Goal: Task Accomplishment & Management: Complete application form

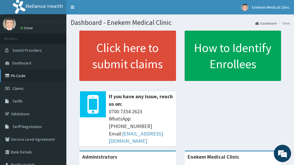
click at [37, 75] on link "PA Code" at bounding box center [33, 75] width 66 height 13
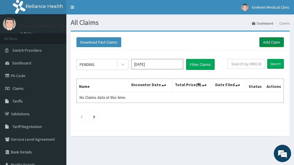
click at [271, 40] on link "Add Claim" at bounding box center [271, 42] width 24 height 10
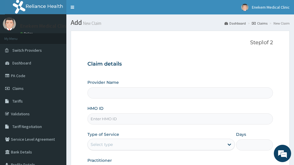
type input "Enekem Medical Clinic"
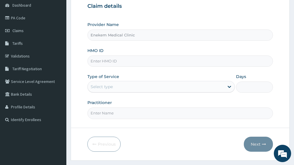
scroll to position [69, 0]
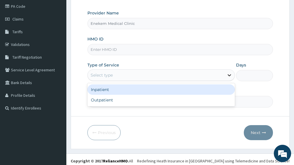
click at [227, 74] on icon at bounding box center [229, 75] width 6 height 6
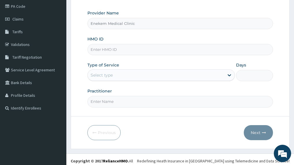
click at [251, 92] on div "Practitioner" at bounding box center [179, 97] width 185 height 19
click at [245, 74] on input "Days" at bounding box center [254, 75] width 37 height 11
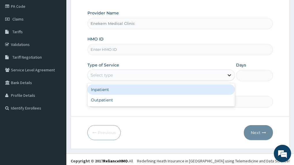
click at [232, 74] on icon at bounding box center [229, 75] width 6 height 6
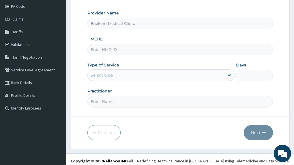
click at [223, 61] on div "Provider Name Enekem Medical Clinic HMO ID Type of Service Select type Days Pra…" at bounding box center [179, 58] width 185 height 97
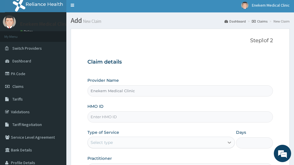
scroll to position [0, 0]
